Goal: Information Seeking & Learning: Learn about a topic

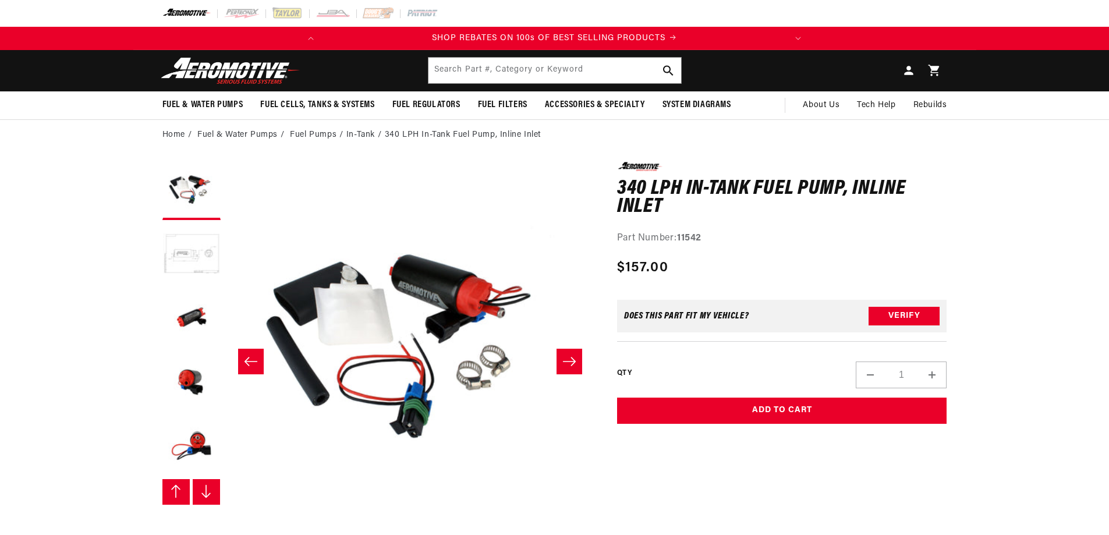
click at [190, 261] on button "Load image 2 in gallery view" at bounding box center [191, 255] width 58 height 58
click at [213, 253] on button "Load image 2 in gallery view" at bounding box center [191, 255] width 58 height 58
click at [205, 499] on button "Slide right" at bounding box center [207, 492] width 28 height 26
click at [242, 359] on button "Slide left" at bounding box center [251, 362] width 26 height 26
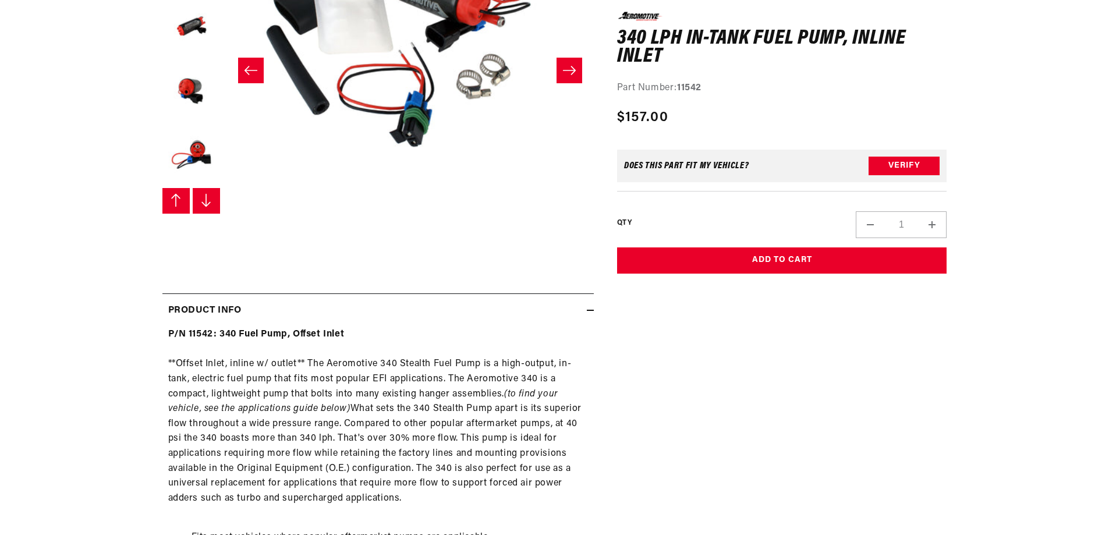
drag, startPoint x: 663, startPoint y: 403, endPoint x: 655, endPoint y: 385, distance: 20.3
click at [664, 402] on div "340 LPH In-Tank Fuel Pump, Inline Inlet 340 LPH In-Tank Fuel Pump, Inline Inlet…" at bounding box center [770, 513] width 353 height 1284
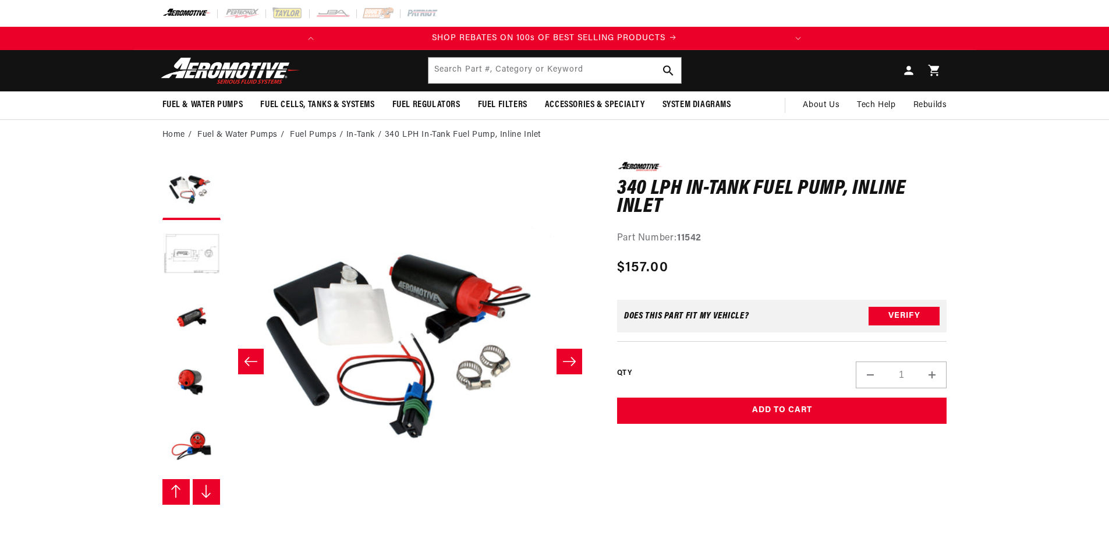
click at [577, 366] on button "Slide right" at bounding box center [569, 362] width 26 height 26
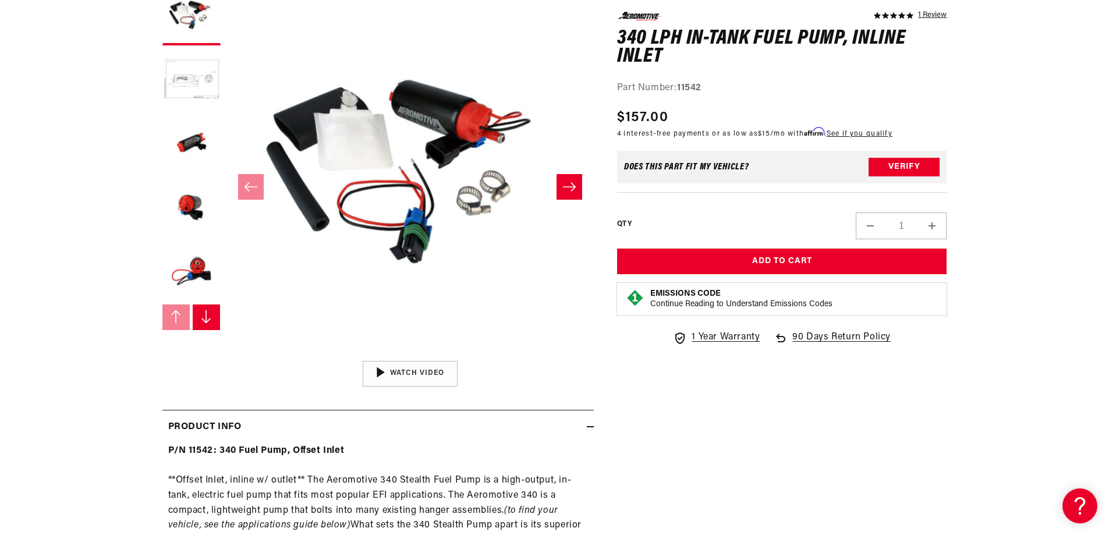
click at [563, 186] on icon "Slide right" at bounding box center [569, 187] width 14 height 12
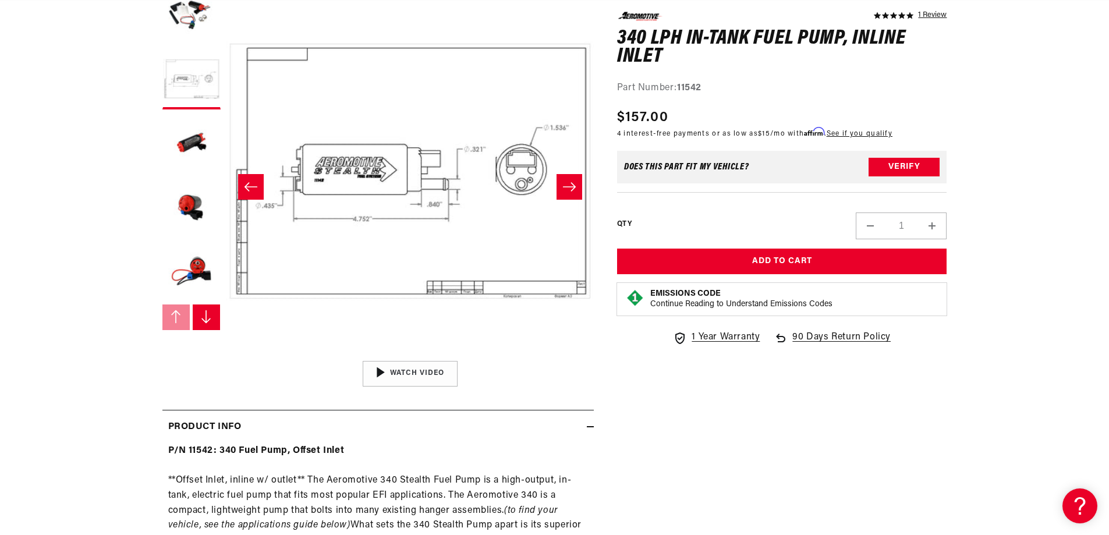
click at [576, 193] on button "Slide right" at bounding box center [569, 187] width 26 height 26
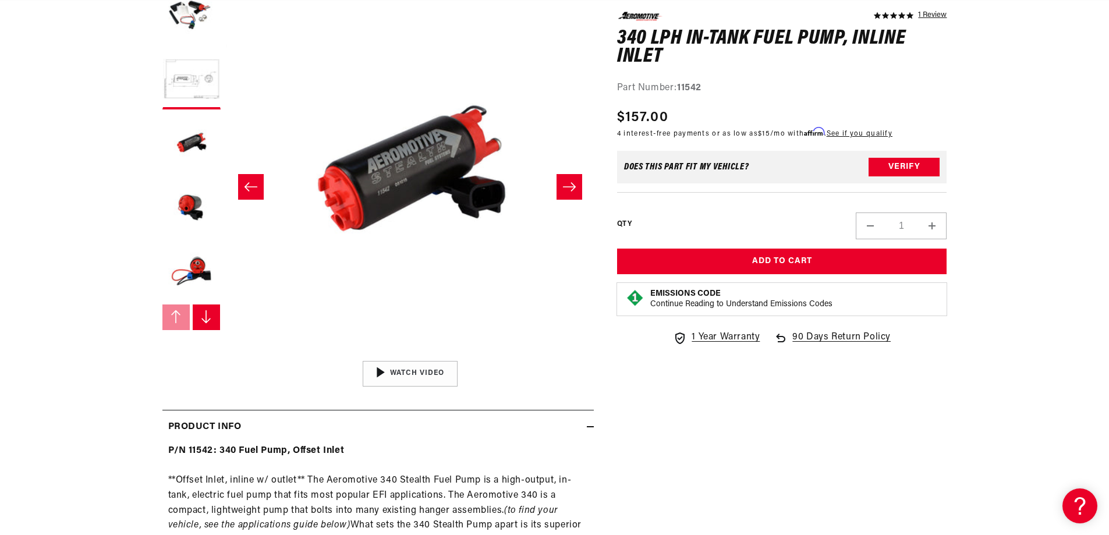
scroll to position [0, 735]
click at [576, 193] on button "Slide right" at bounding box center [569, 187] width 26 height 26
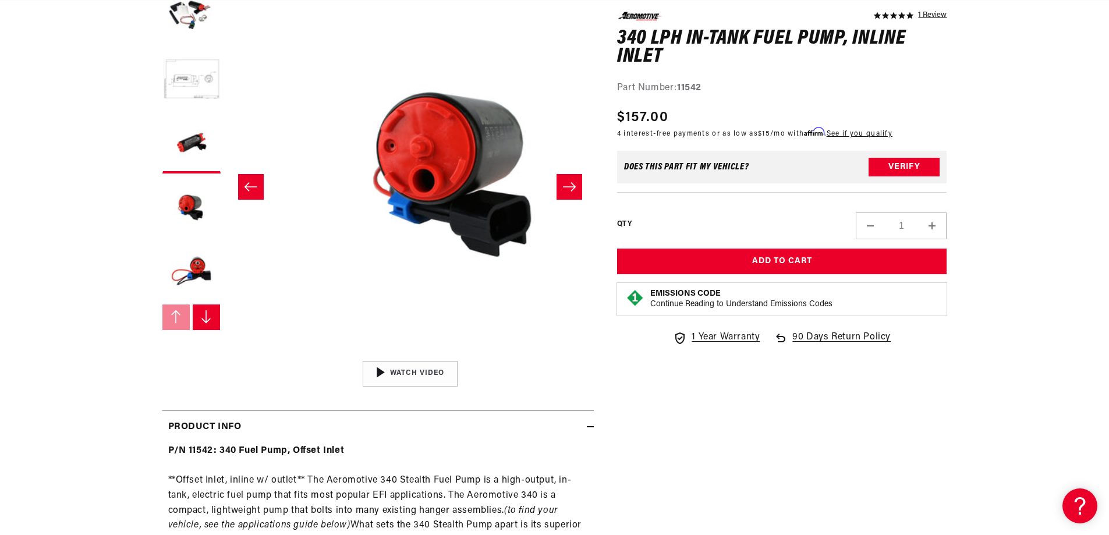
scroll to position [0, 1102]
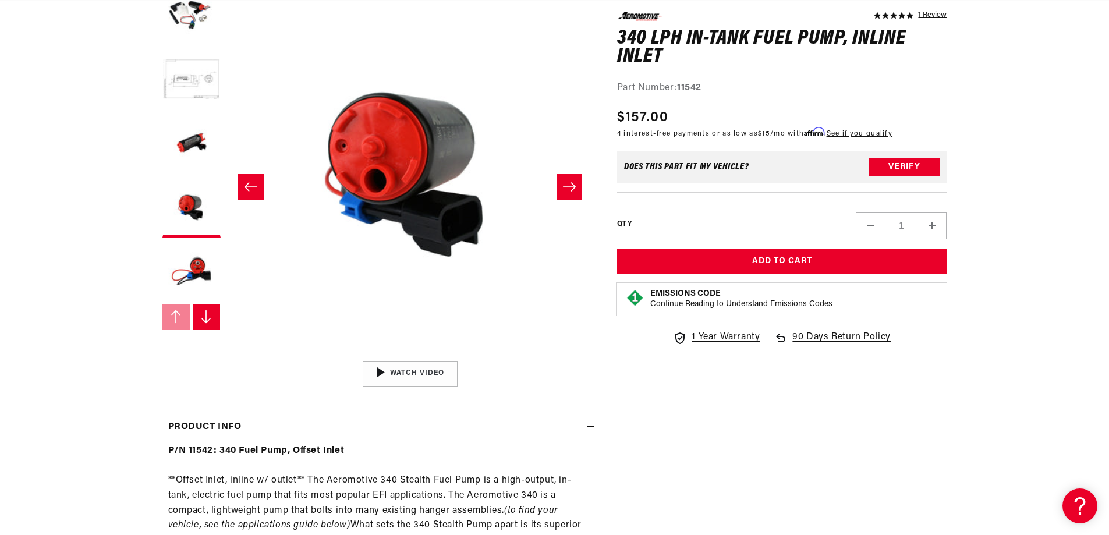
click at [576, 193] on button "Slide right" at bounding box center [569, 187] width 26 height 26
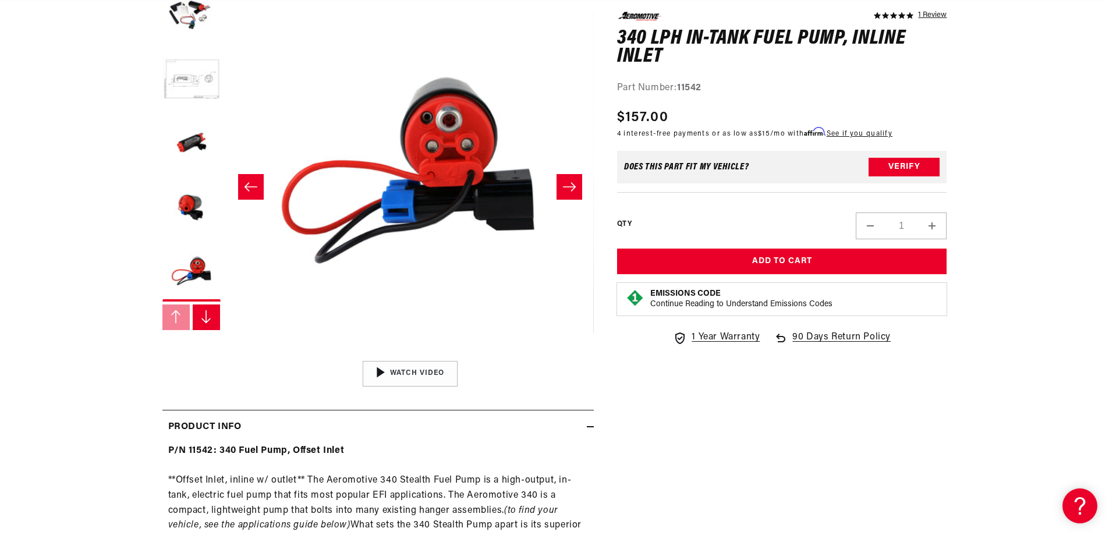
click at [575, 193] on button "Slide right" at bounding box center [569, 187] width 26 height 26
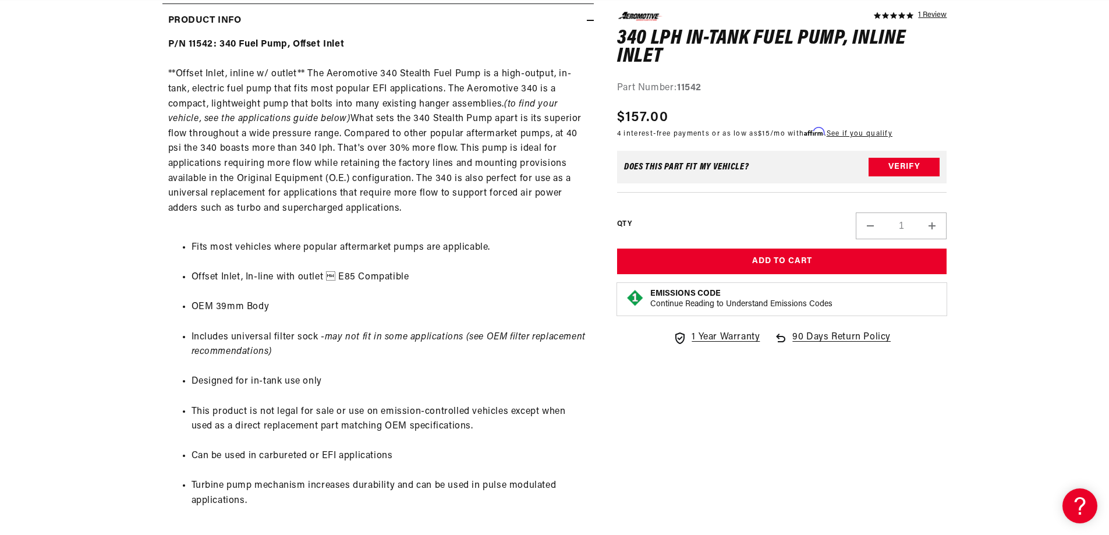
scroll to position [582, 0]
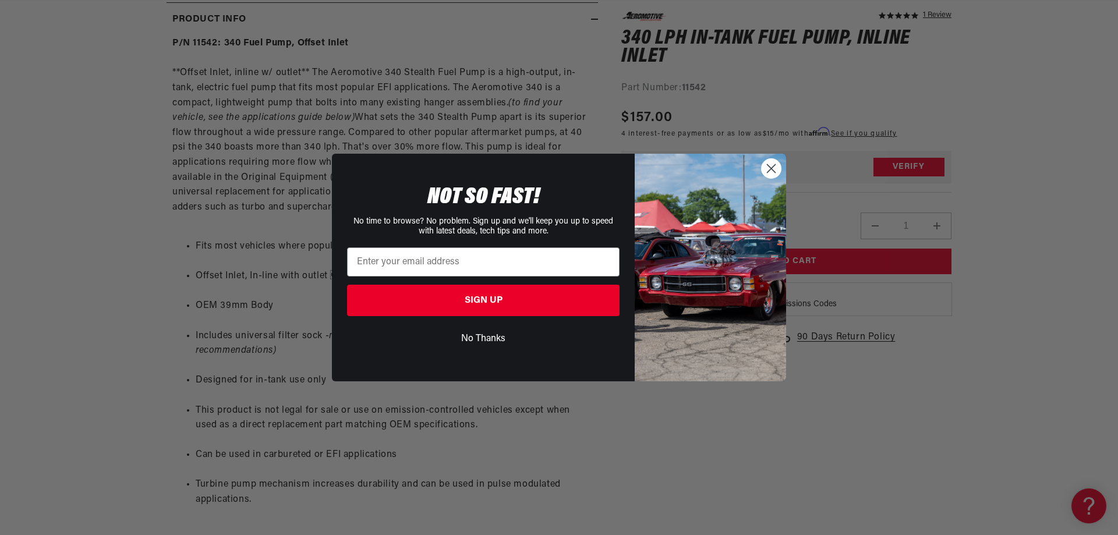
click at [770, 164] on circle "Close dialog" at bounding box center [770, 168] width 19 height 19
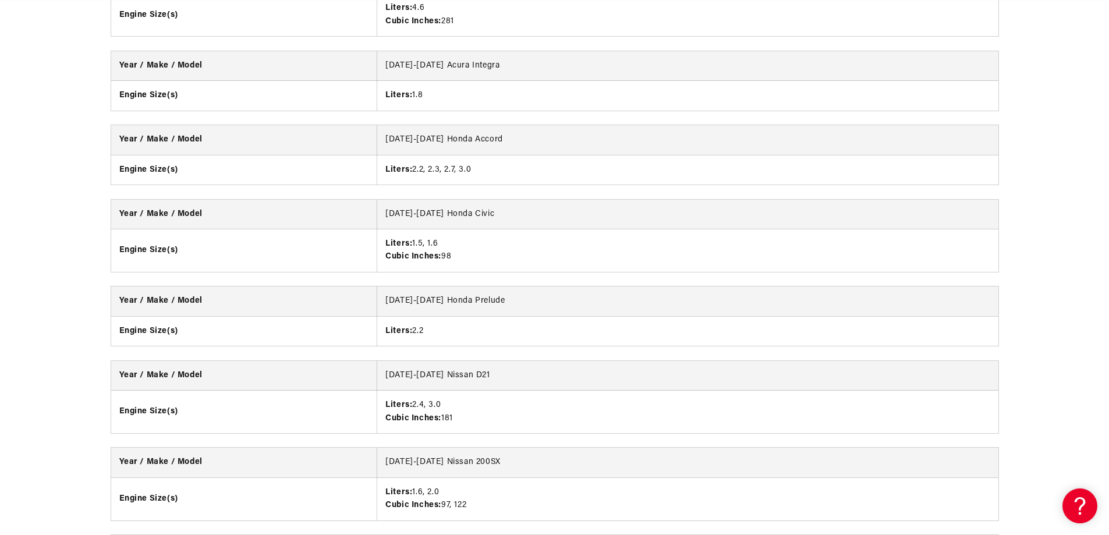
scroll to position [0, 0]
